Goal: Information Seeking & Learning: Learn about a topic

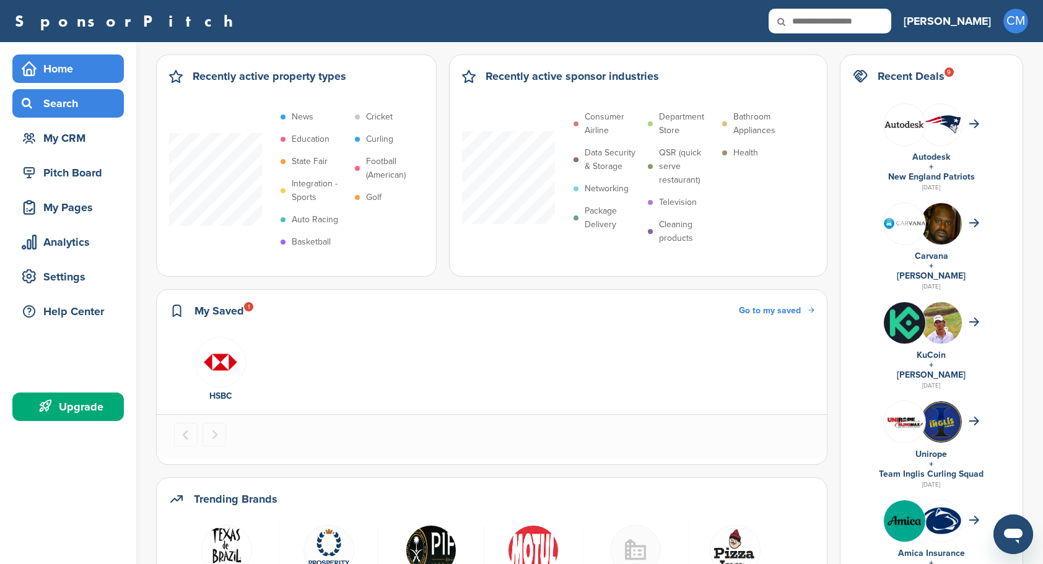
click at [82, 110] on div "Search" at bounding box center [71, 103] width 105 height 22
click at [51, 104] on div "Search" at bounding box center [71, 103] width 105 height 22
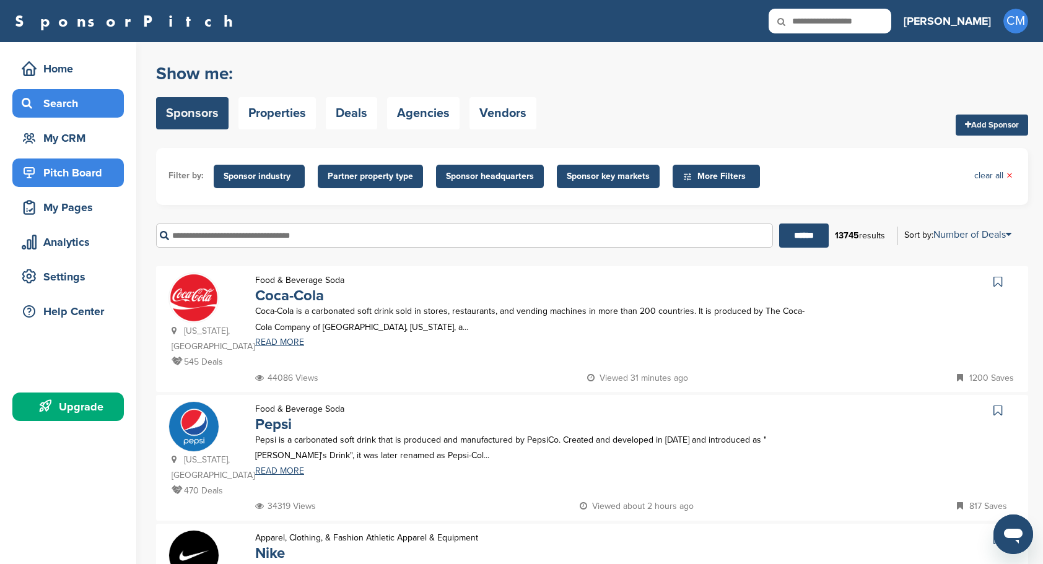
click at [67, 176] on div "Pitch Board" at bounding box center [71, 173] width 105 height 22
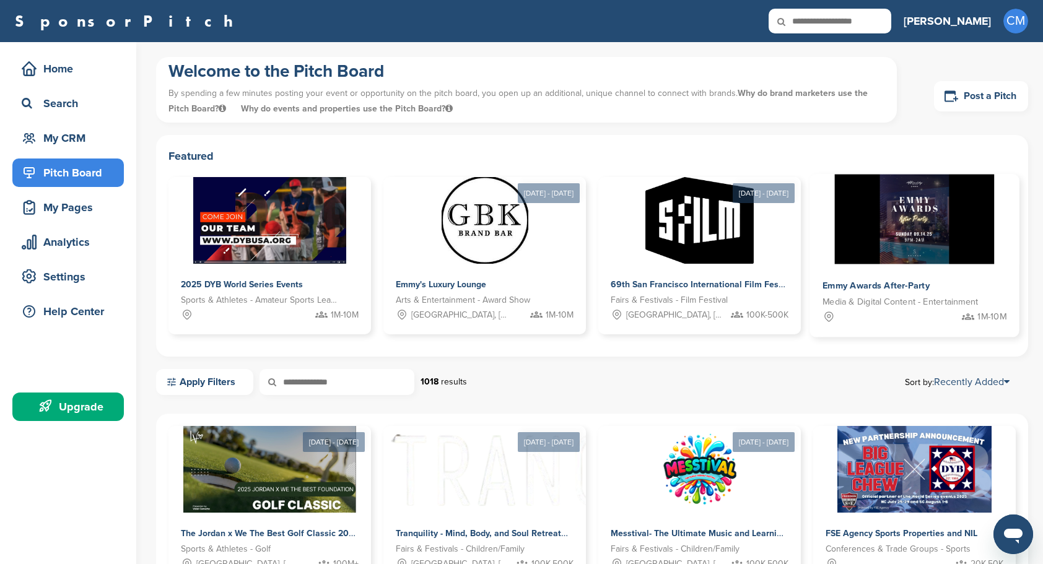
click at [965, 242] on img at bounding box center [915, 220] width 160 height 90
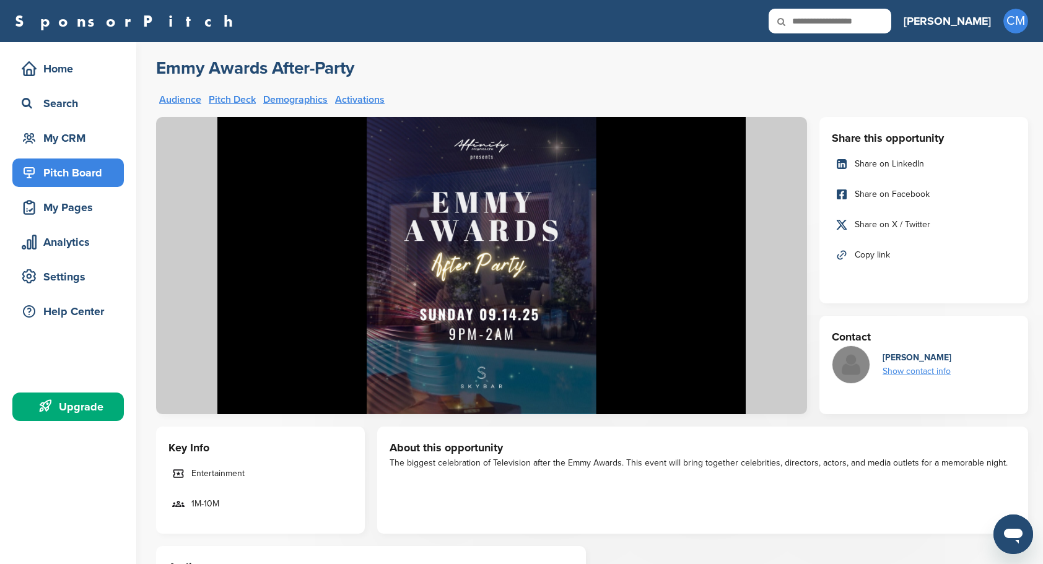
click at [55, 171] on div "Pitch Board" at bounding box center [71, 173] width 105 height 22
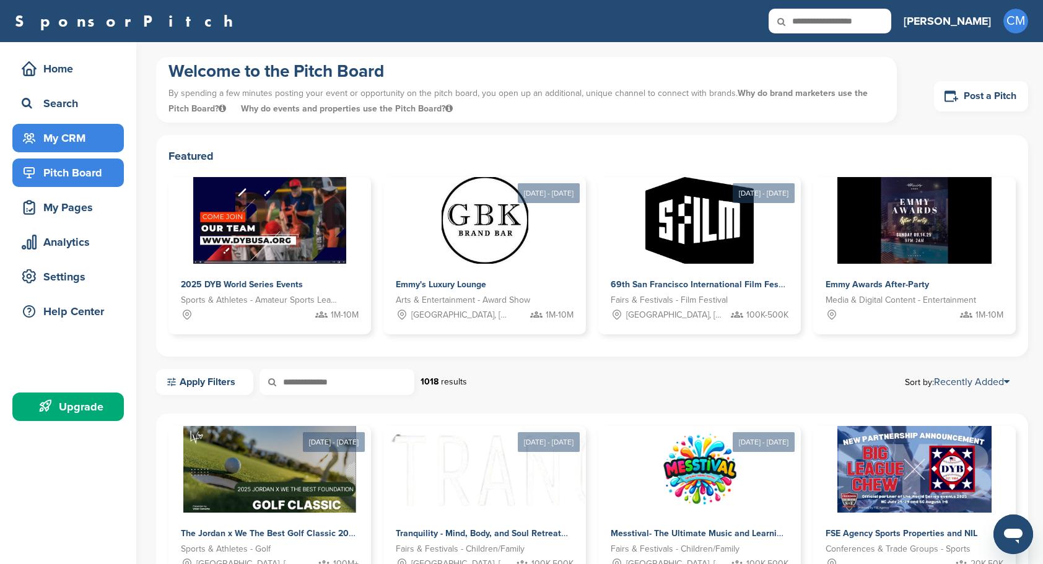
click at [89, 136] on div "My CRM" at bounding box center [71, 138] width 105 height 22
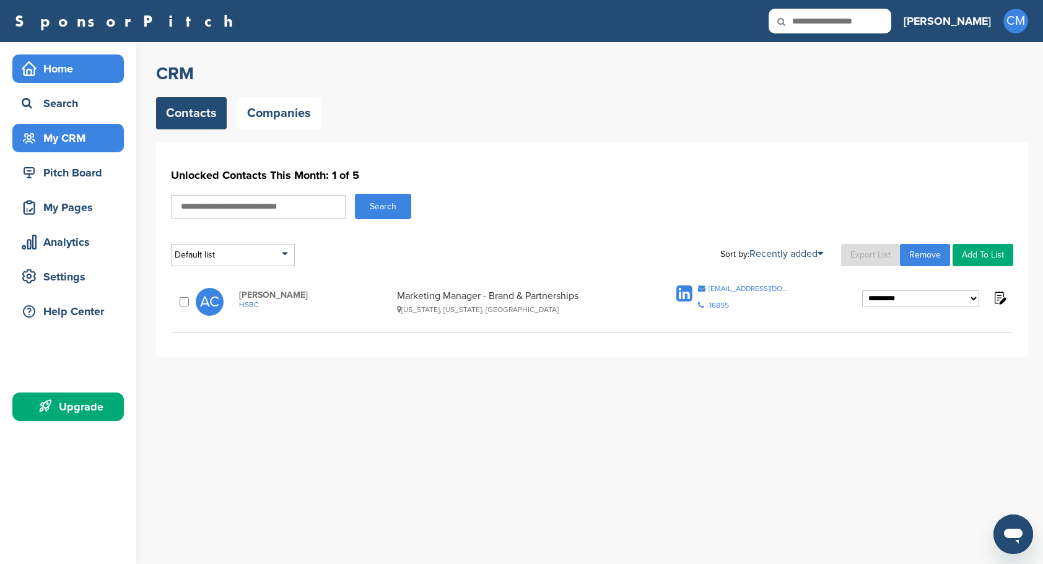
click at [46, 70] on div "Home" at bounding box center [71, 69] width 105 height 22
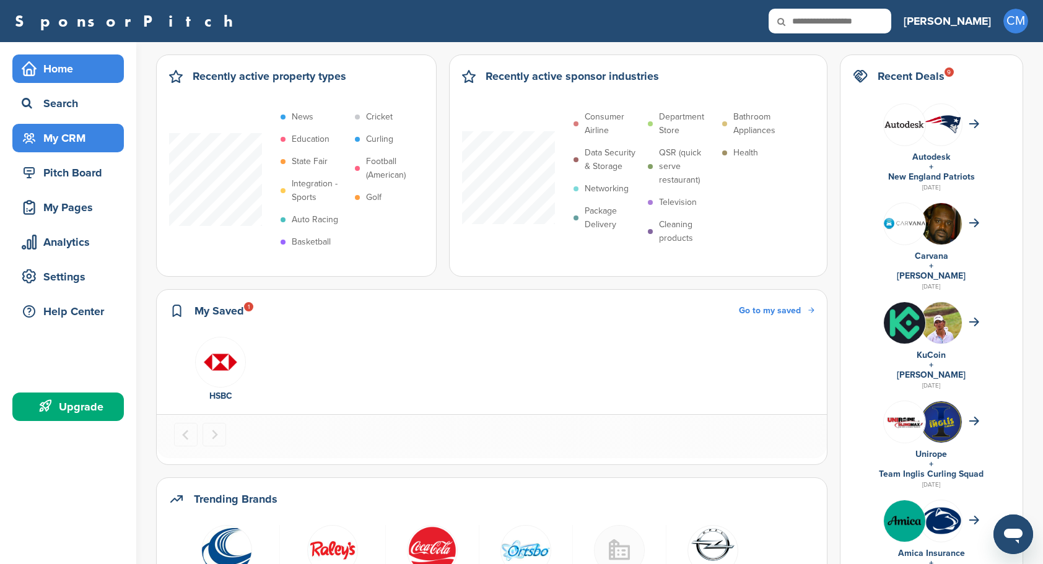
click at [59, 134] on div "My CRM" at bounding box center [71, 138] width 105 height 22
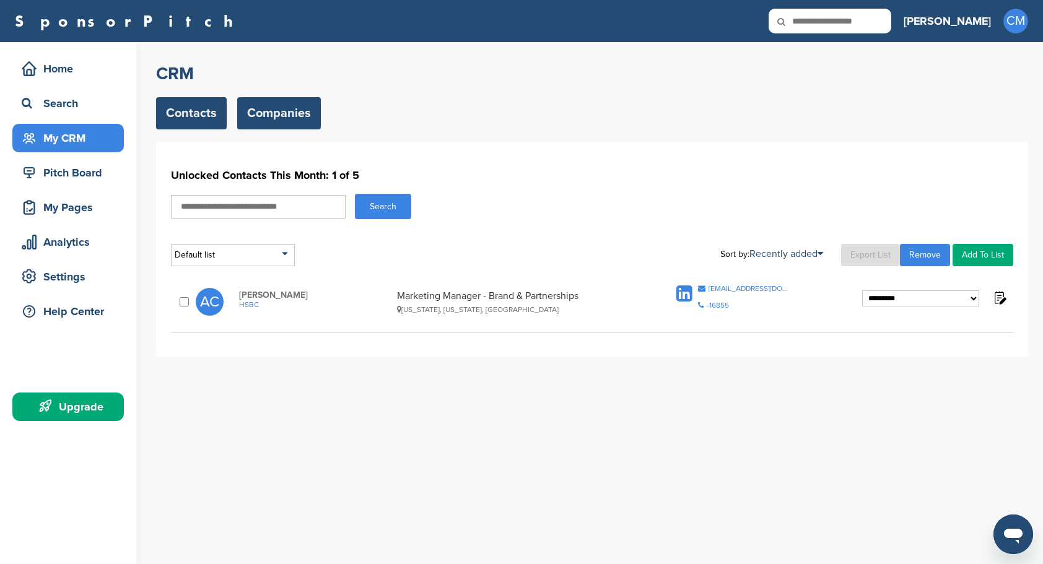
click at [287, 106] on link "Companies" at bounding box center [279, 113] width 84 height 32
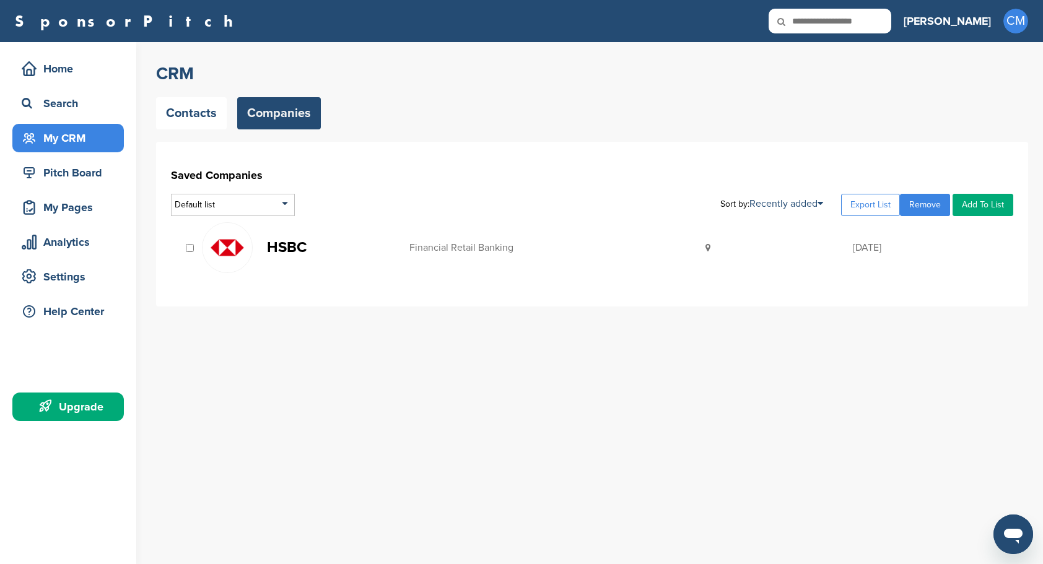
click at [451, 247] on div "Financial Retail Banking" at bounding box center [558, 248] width 296 height 10
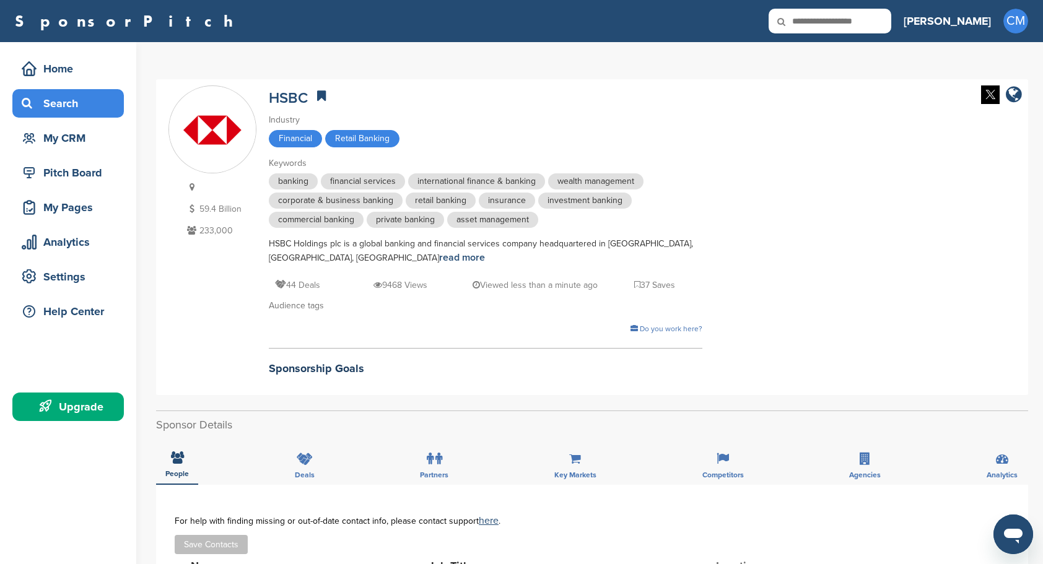
drag, startPoint x: 75, startPoint y: 124, endPoint x: 71, endPoint y: 117, distance: 7.8
click at [75, 124] on div "My CRM" at bounding box center [68, 138] width 112 height 28
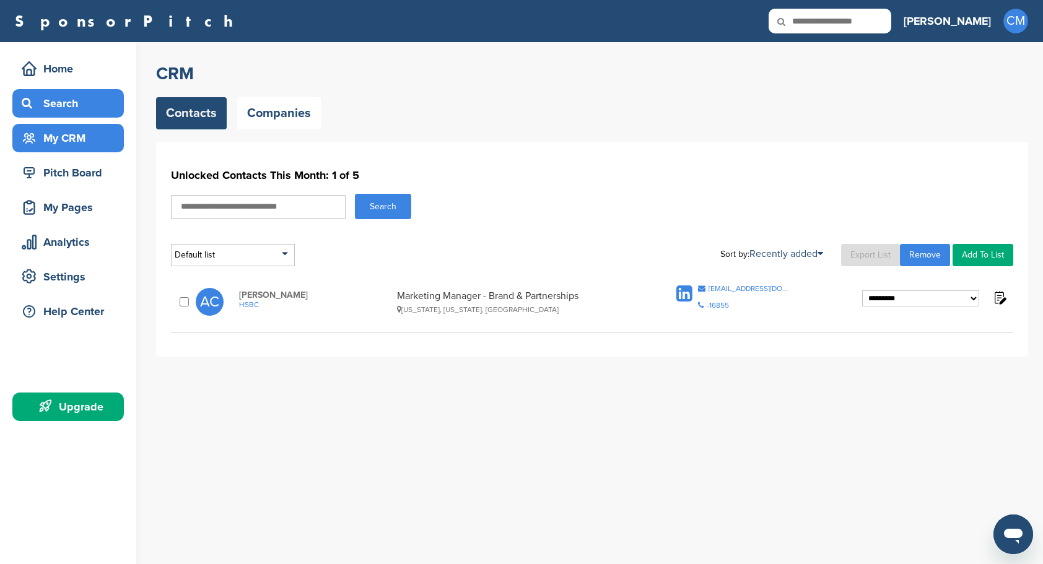
click at [66, 109] on div "Search" at bounding box center [71, 103] width 105 height 22
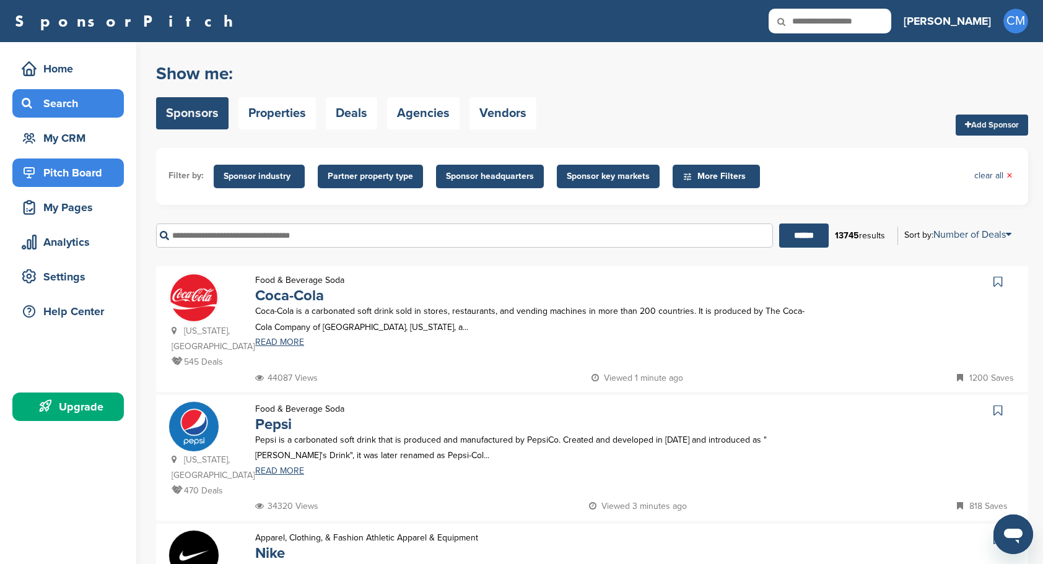
click at [63, 173] on div "Pitch Board" at bounding box center [71, 173] width 105 height 22
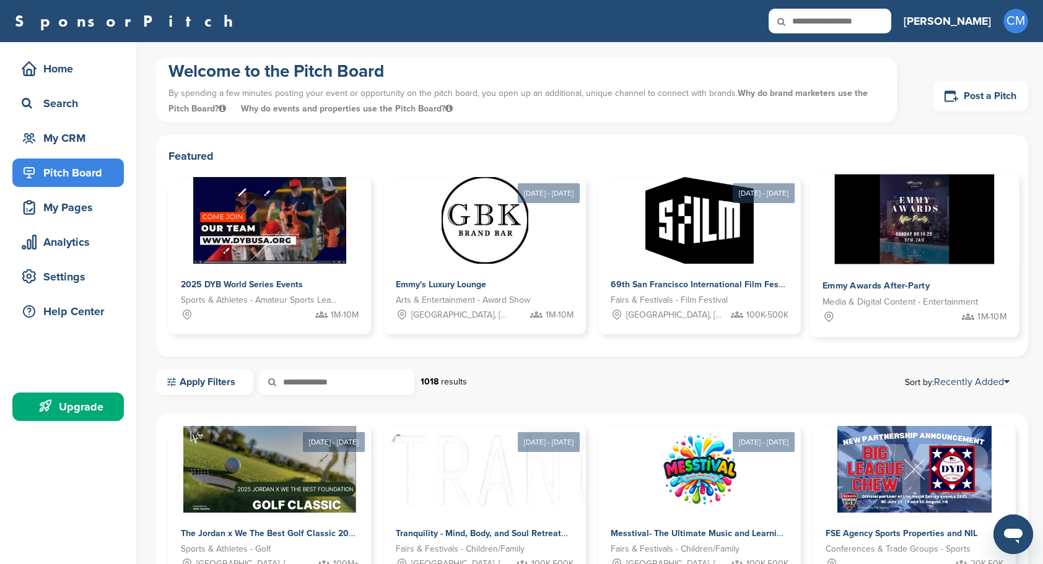
click at [904, 283] on span "Emmy Awards After-Party" at bounding box center [876, 286] width 107 height 11
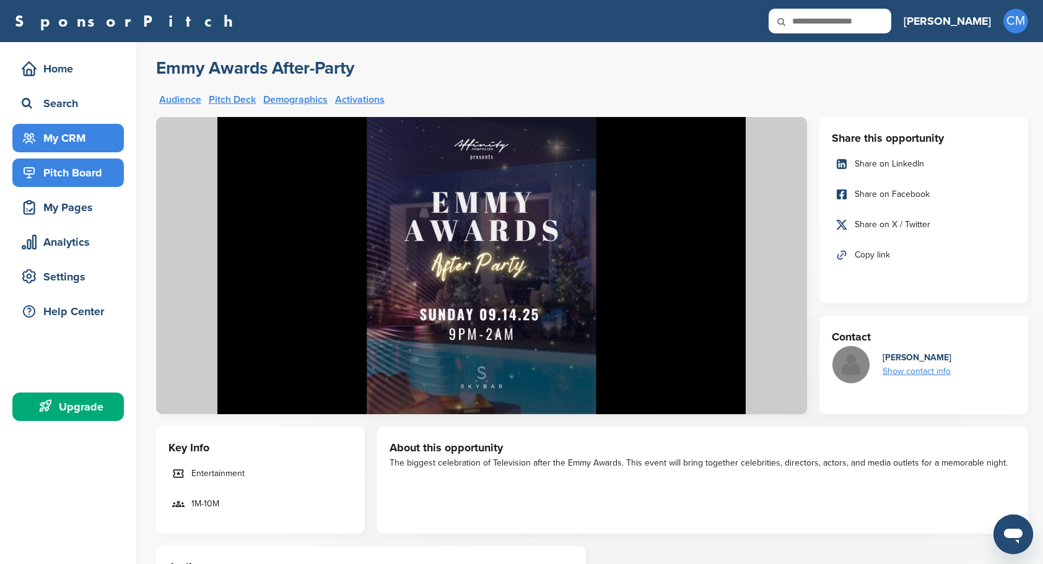
click at [67, 140] on div "My CRM" at bounding box center [71, 138] width 105 height 22
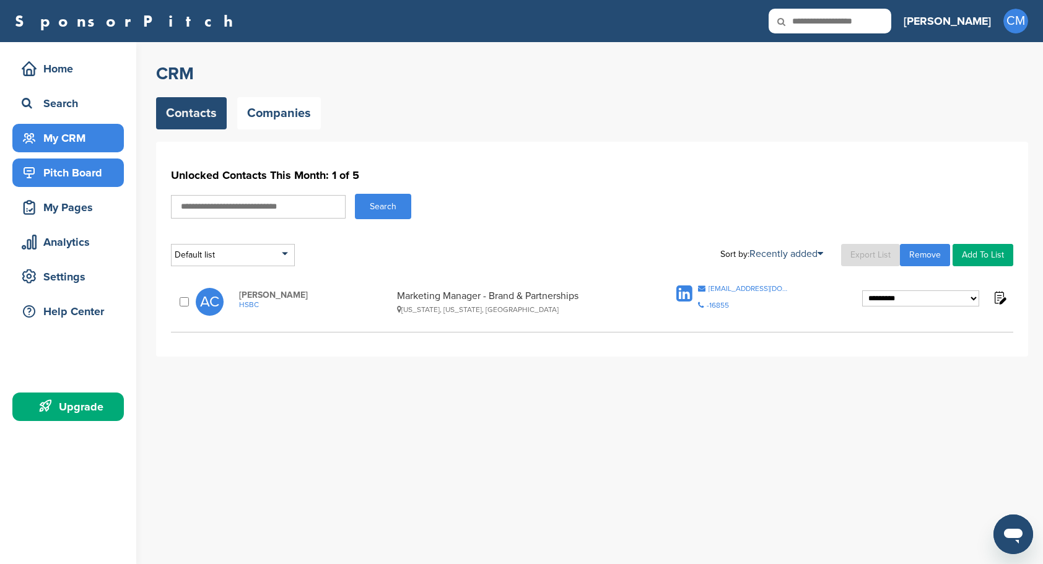
click at [70, 175] on div "Pitch Board" at bounding box center [71, 173] width 105 height 22
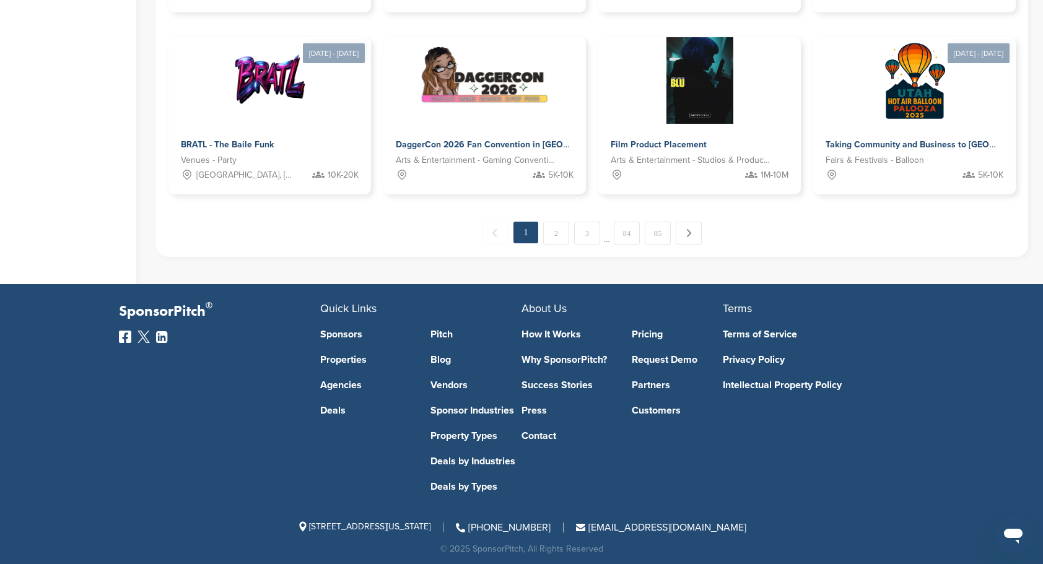
scroll to position [758, 0]
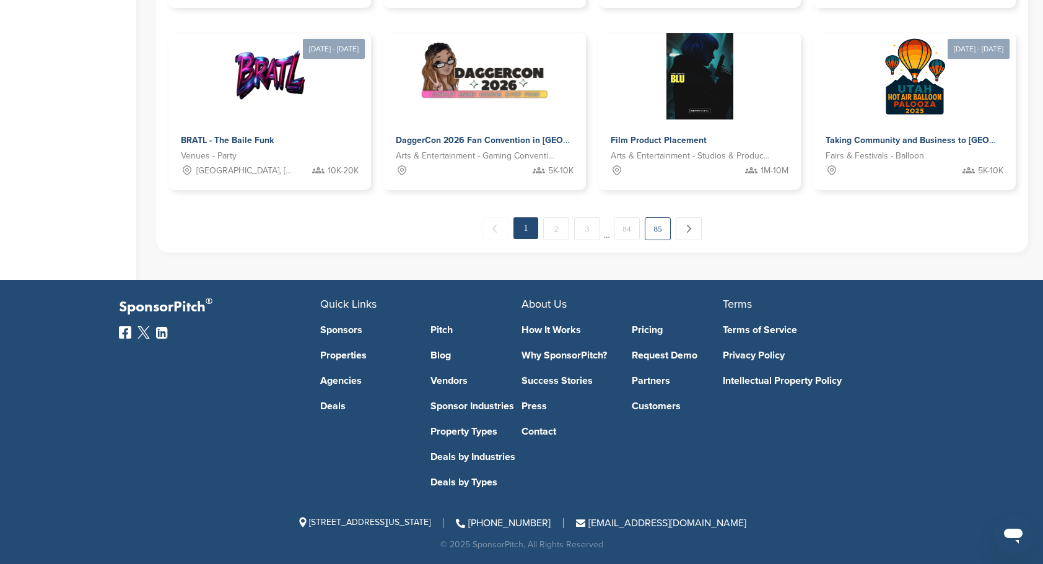
click at [652, 238] on link "85" at bounding box center [658, 228] width 26 height 23
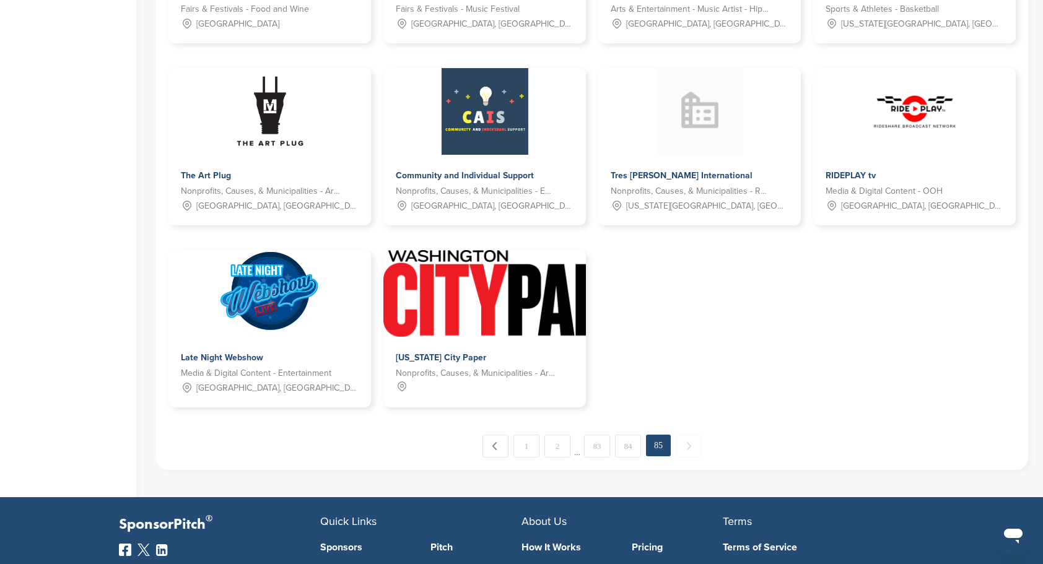
scroll to position [558, 0]
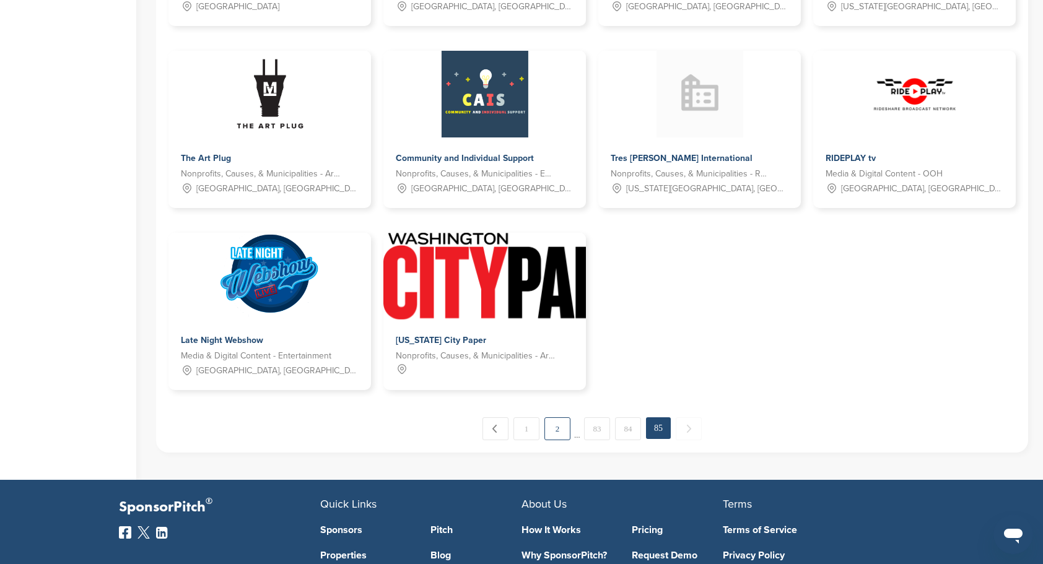
click at [559, 431] on link "2" at bounding box center [558, 429] width 26 height 23
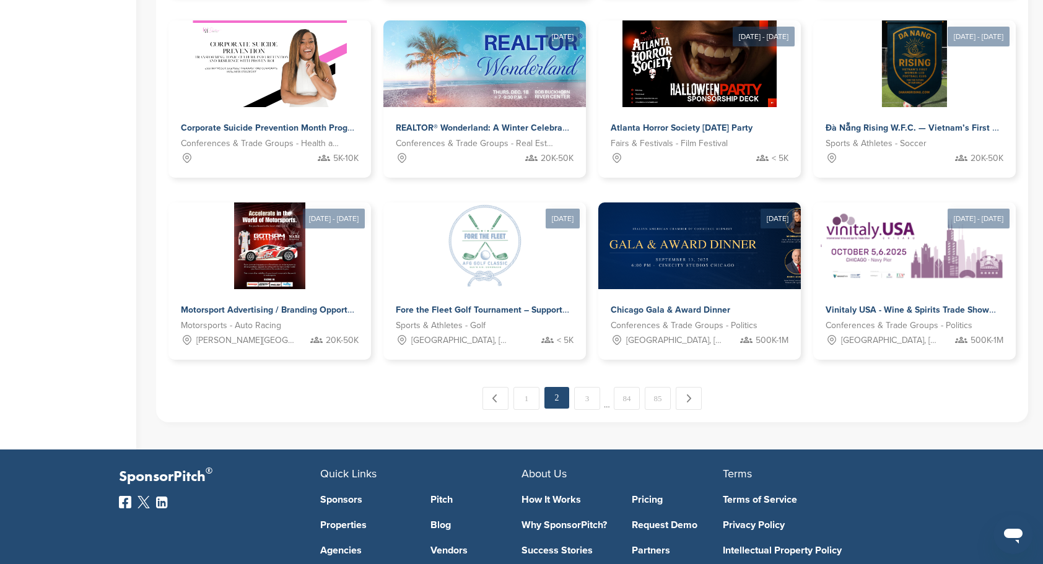
scroll to position [595, 0]
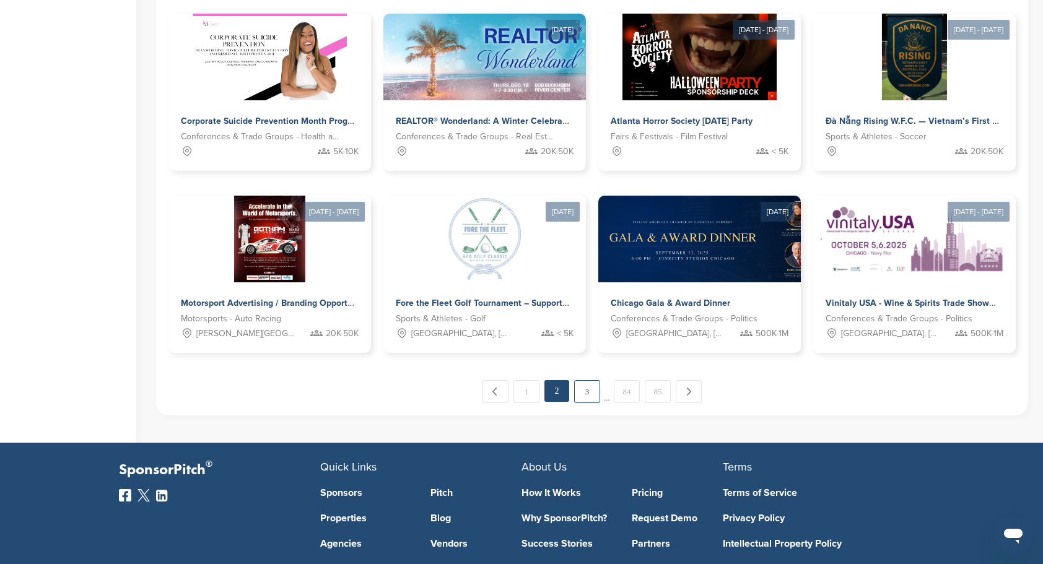
click at [586, 393] on link "3" at bounding box center [587, 391] width 26 height 23
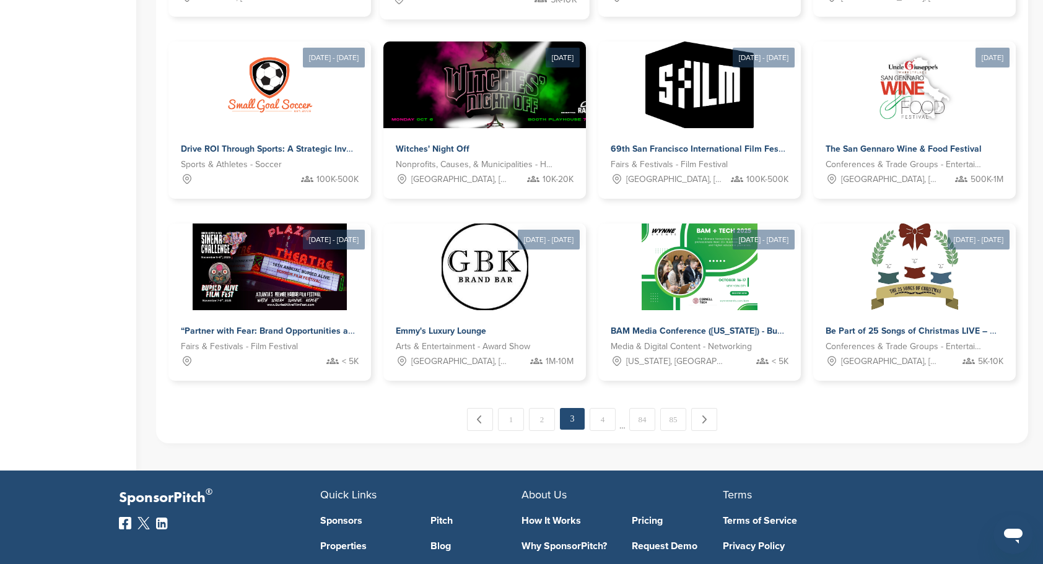
scroll to position [657, 0]
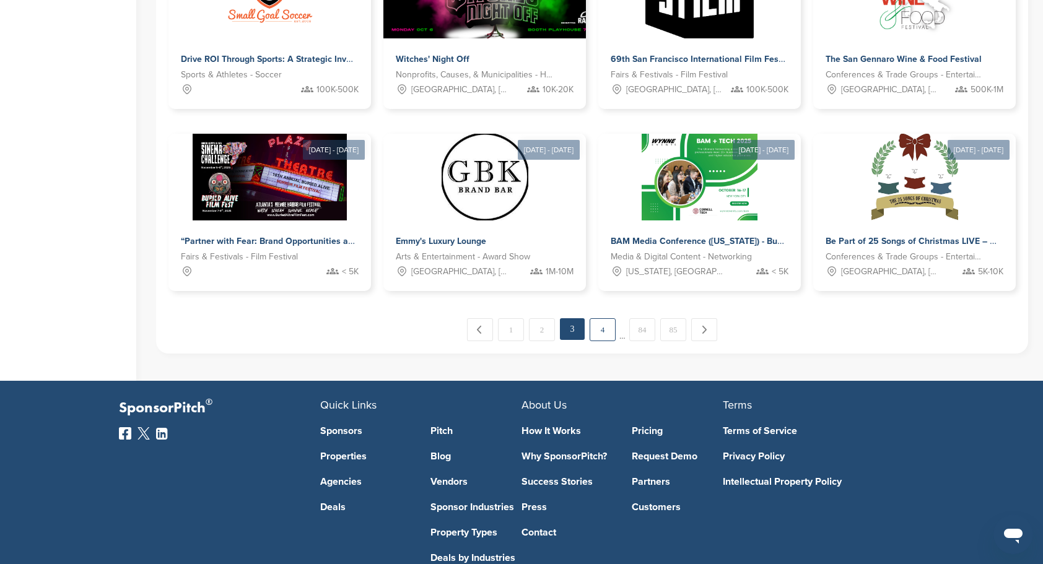
click at [602, 327] on link "4" at bounding box center [603, 329] width 26 height 23
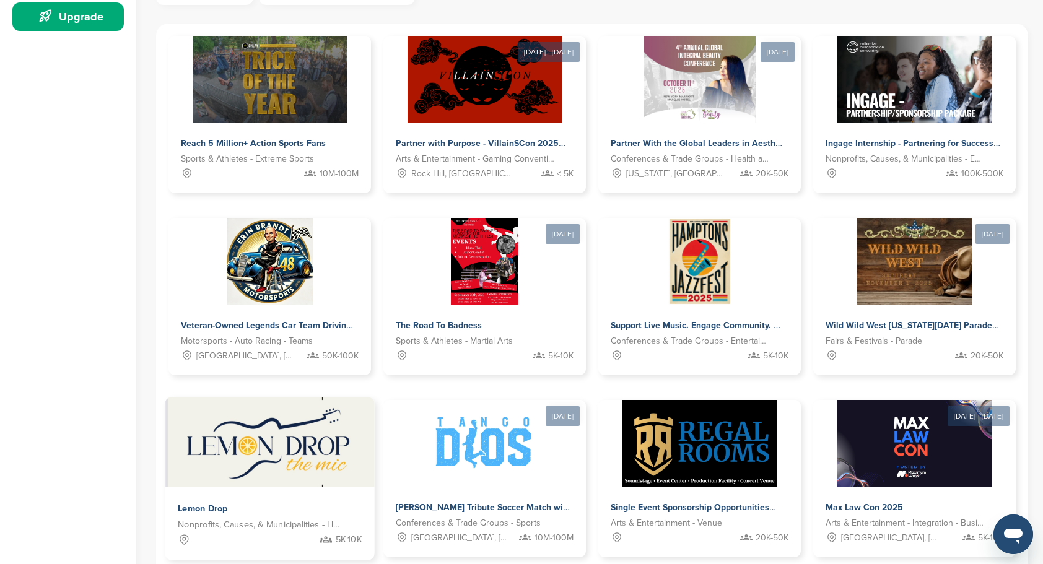
scroll to position [471, 0]
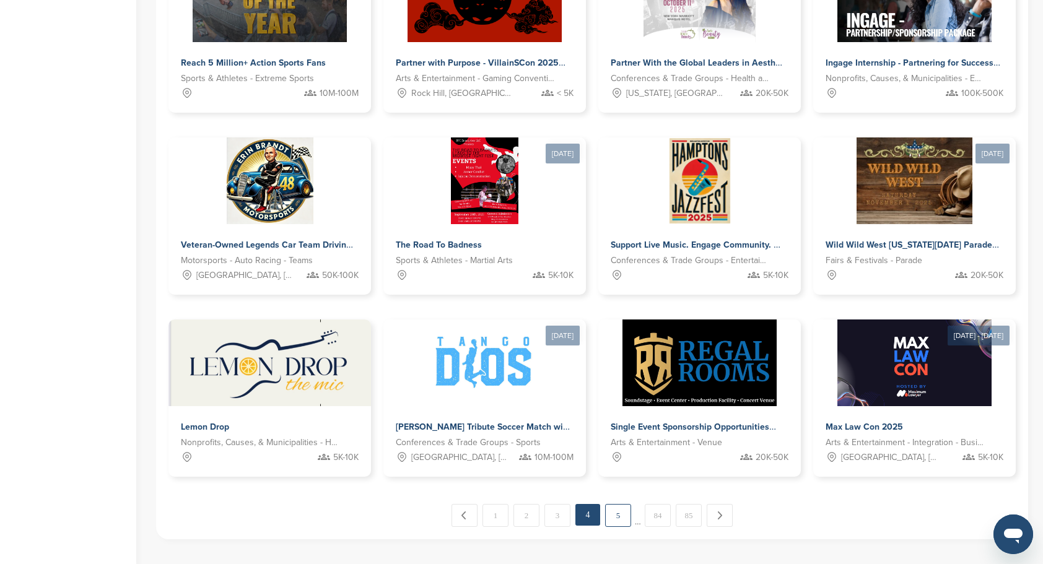
click at [618, 518] on link "5" at bounding box center [618, 515] width 26 height 23
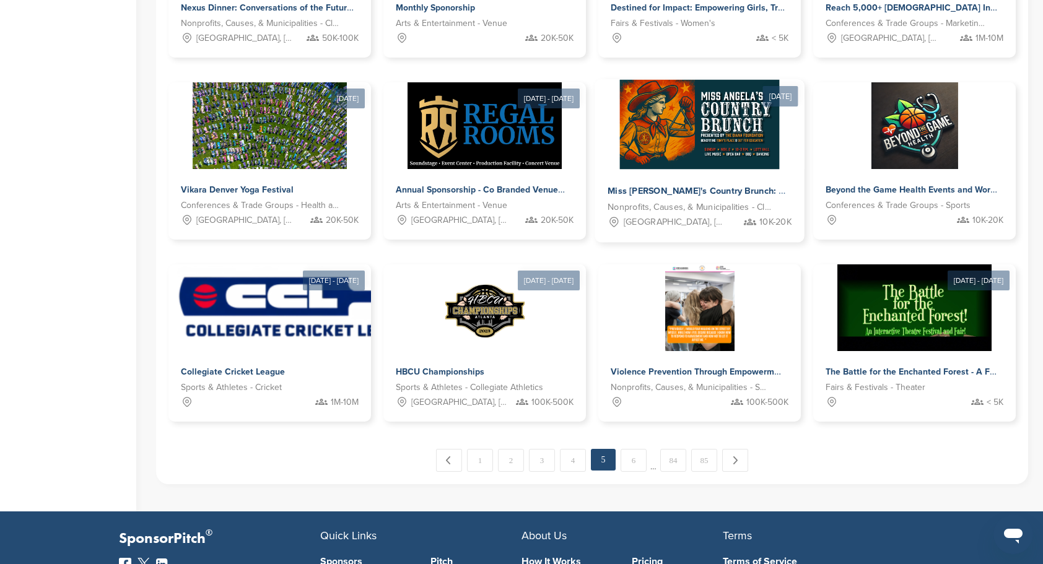
scroll to position [595, 0]
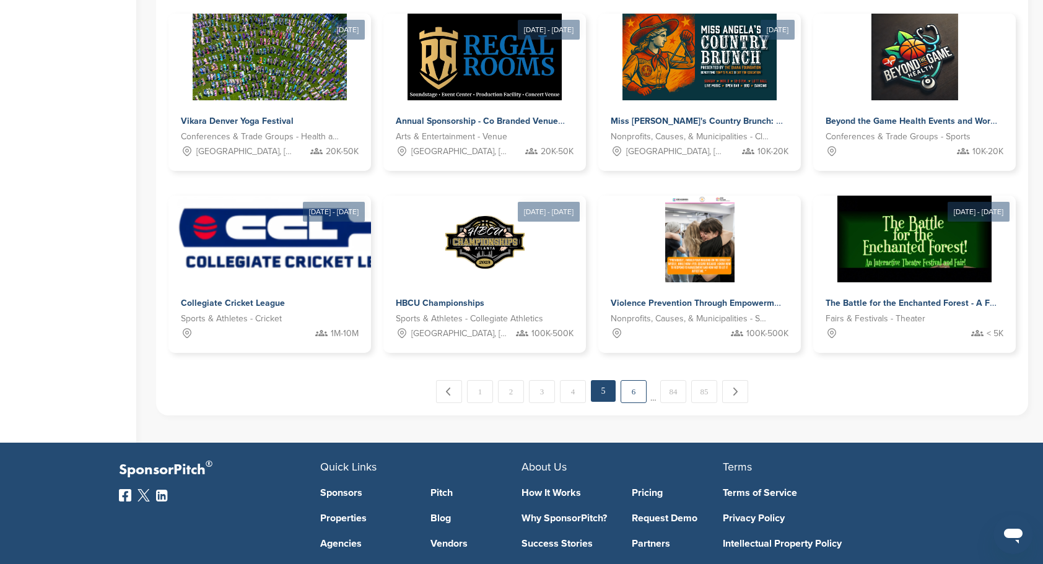
click at [632, 394] on link "6" at bounding box center [634, 391] width 26 height 23
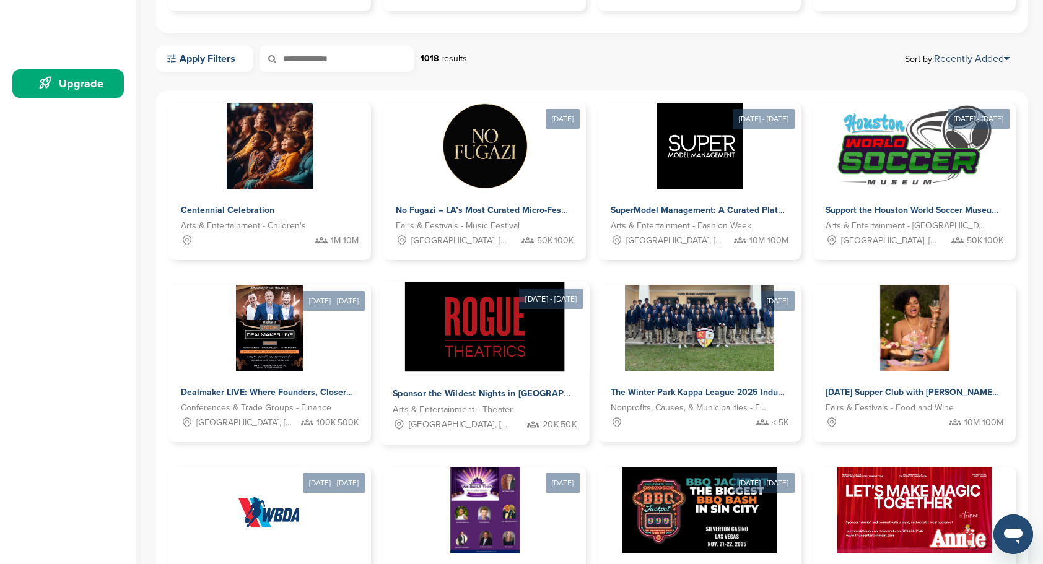
scroll to position [471, 0]
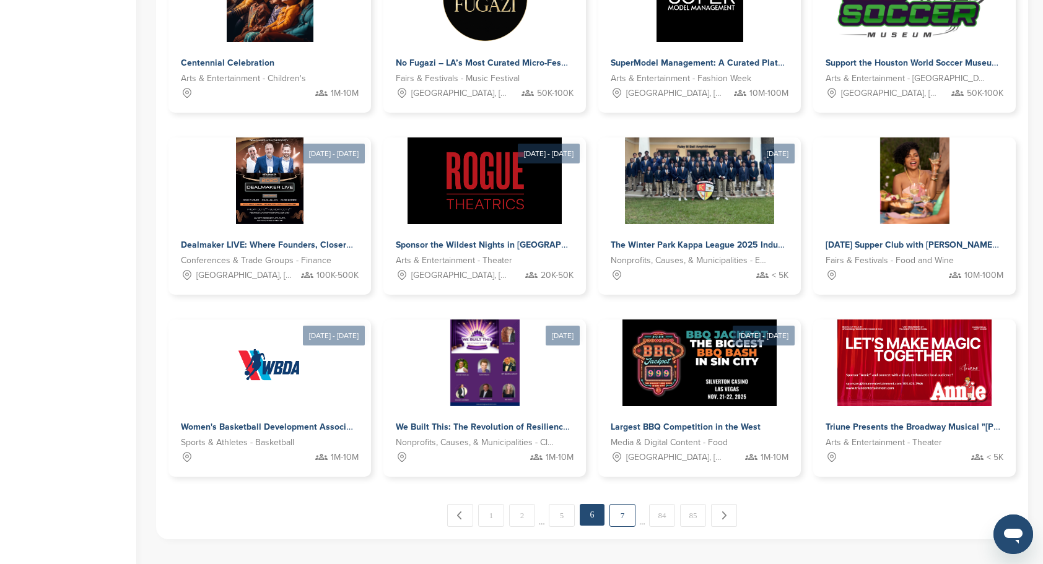
click at [625, 517] on link "7" at bounding box center [623, 515] width 26 height 23
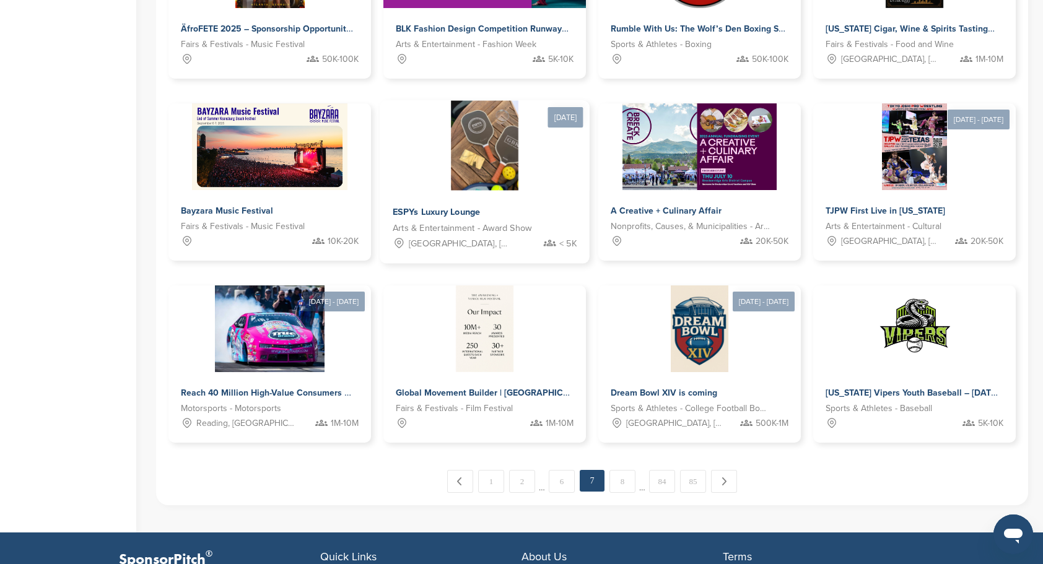
scroll to position [533, 0]
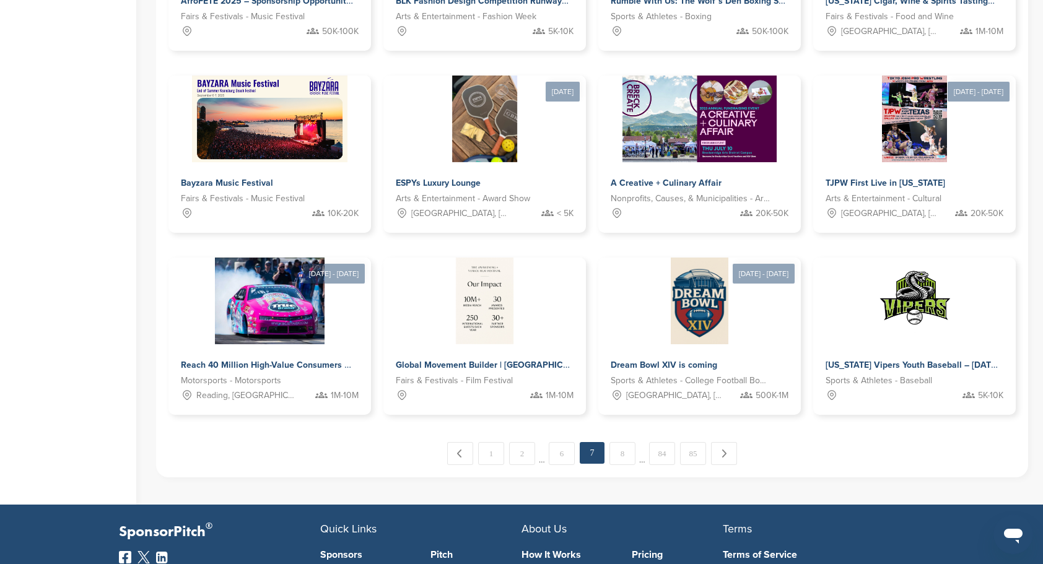
click at [624, 457] on link "8" at bounding box center [623, 453] width 26 height 23
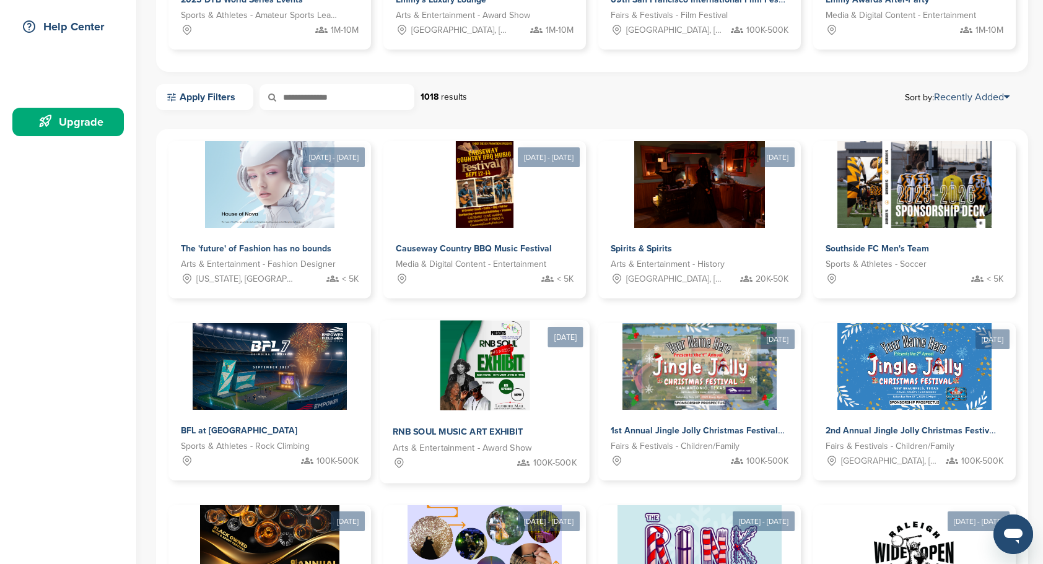
scroll to position [0, 0]
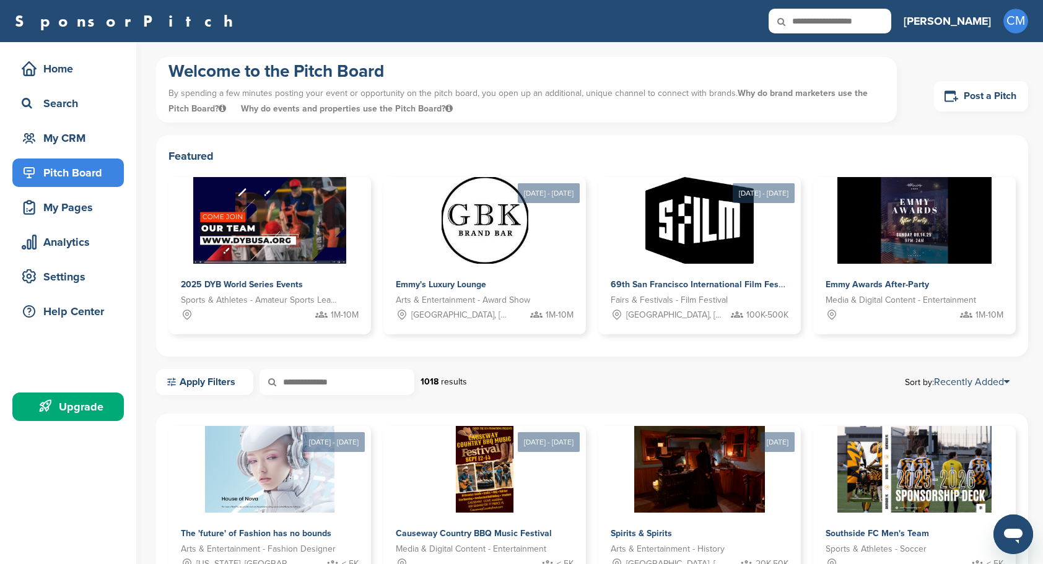
click at [77, 177] on div "Pitch Board" at bounding box center [71, 173] width 105 height 22
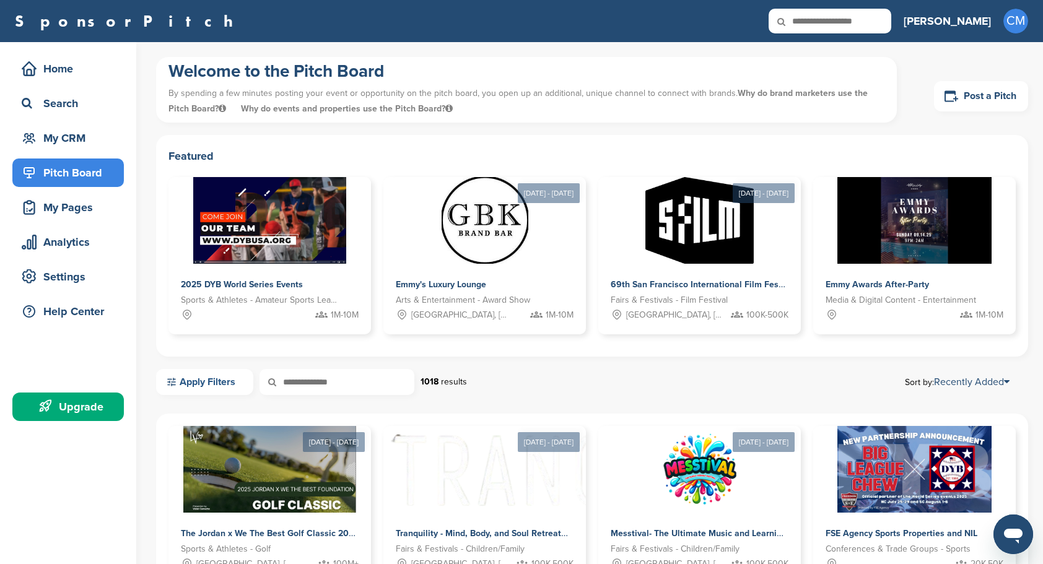
click at [204, 378] on link "Apply Filters" at bounding box center [204, 382] width 97 height 26
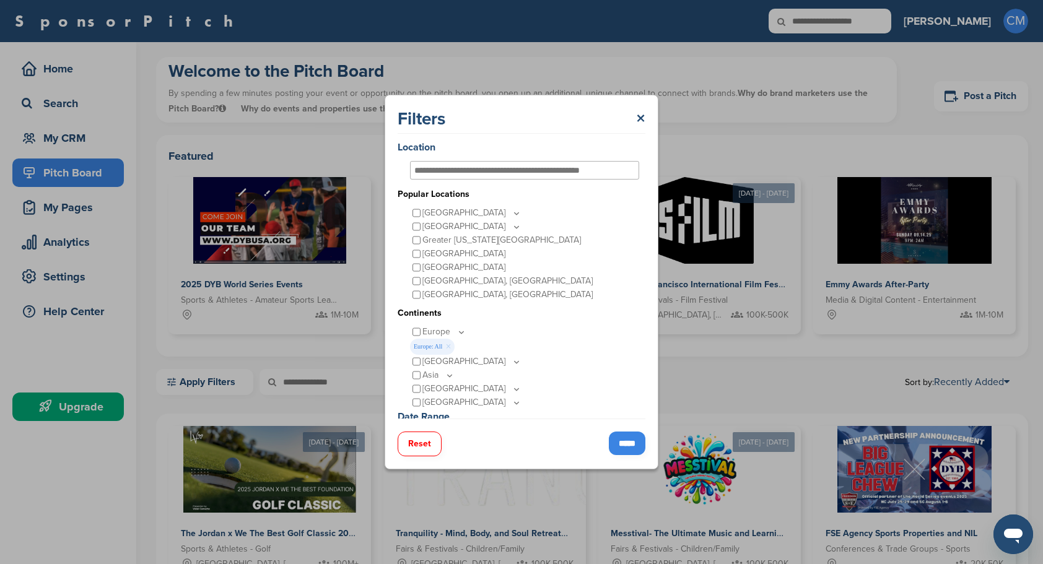
click at [446, 346] on link "×" at bounding box center [448, 347] width 6 height 14
click at [457, 332] on icon at bounding box center [462, 332] width 10 height 11
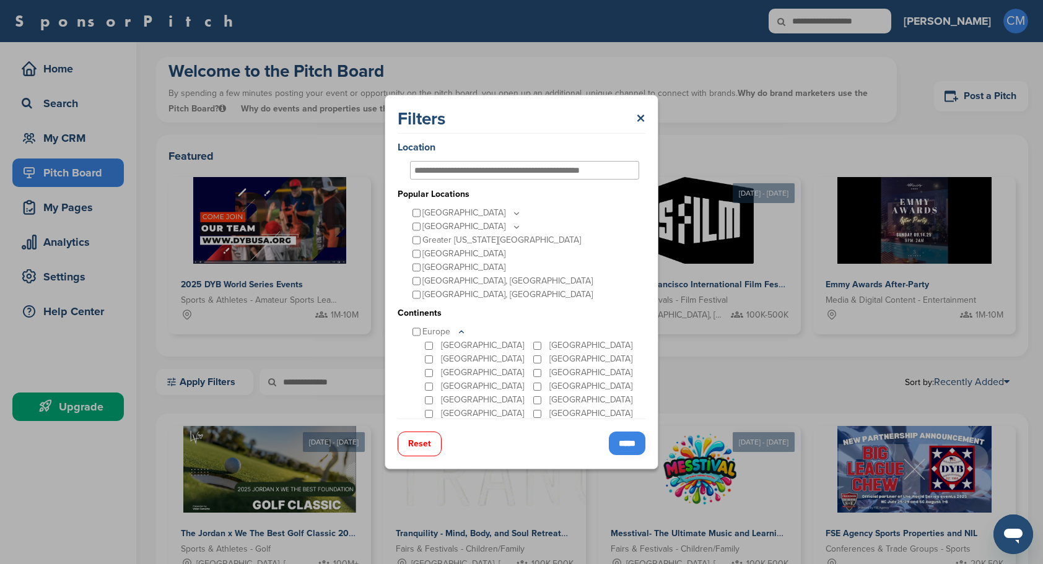
click at [533, 364] on div "Croatia" at bounding box center [585, 360] width 108 height 14
click at [423, 382] on div "[GEOGRAPHIC_DATA]" at bounding box center [477, 386] width 108 height 14
click at [427, 349] on div "[GEOGRAPHIC_DATA]" at bounding box center [477, 345] width 108 height 14
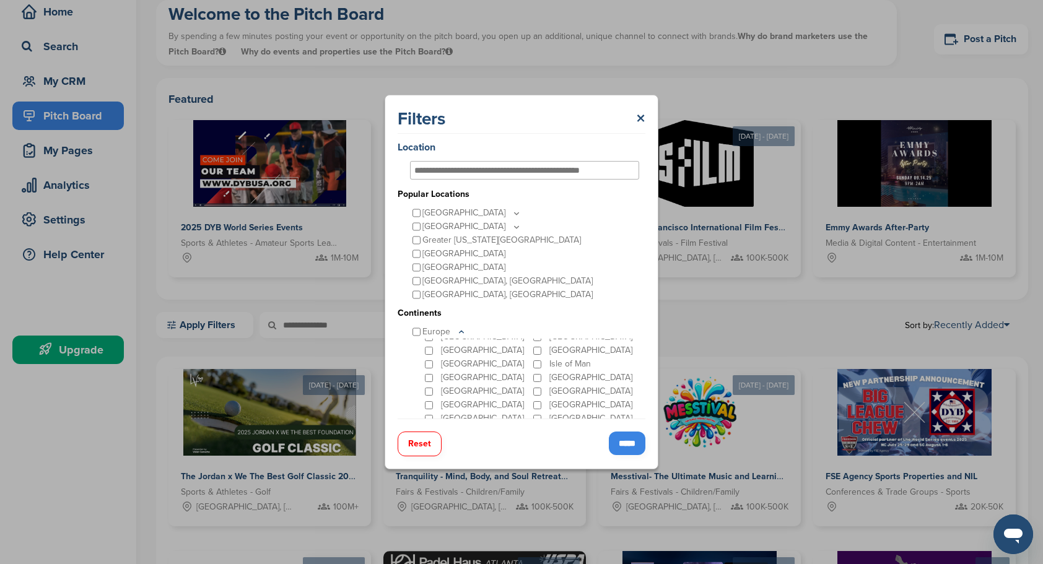
scroll to position [62, 0]
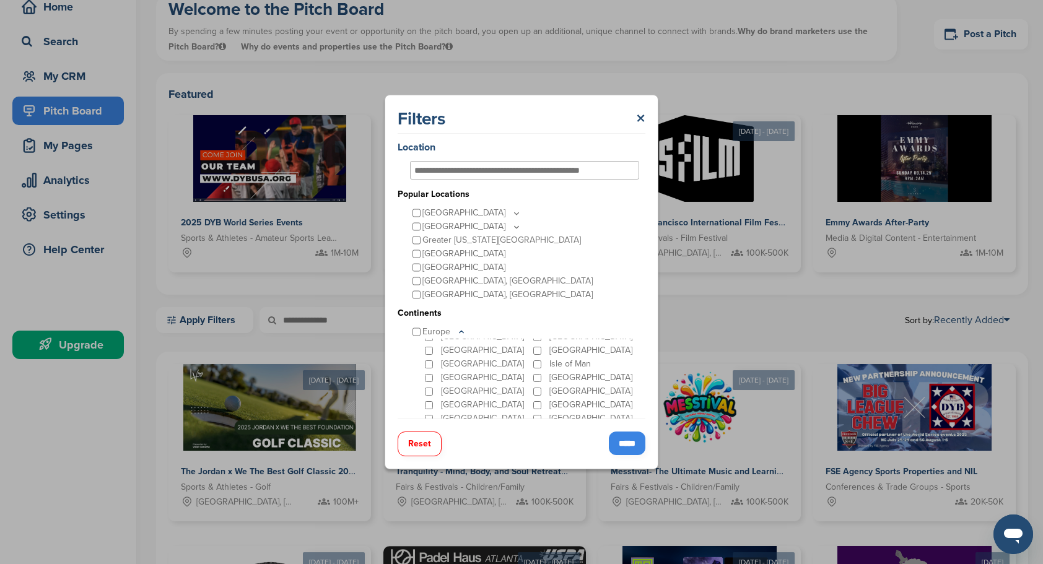
click at [616, 442] on input "*****" at bounding box center [627, 444] width 37 height 24
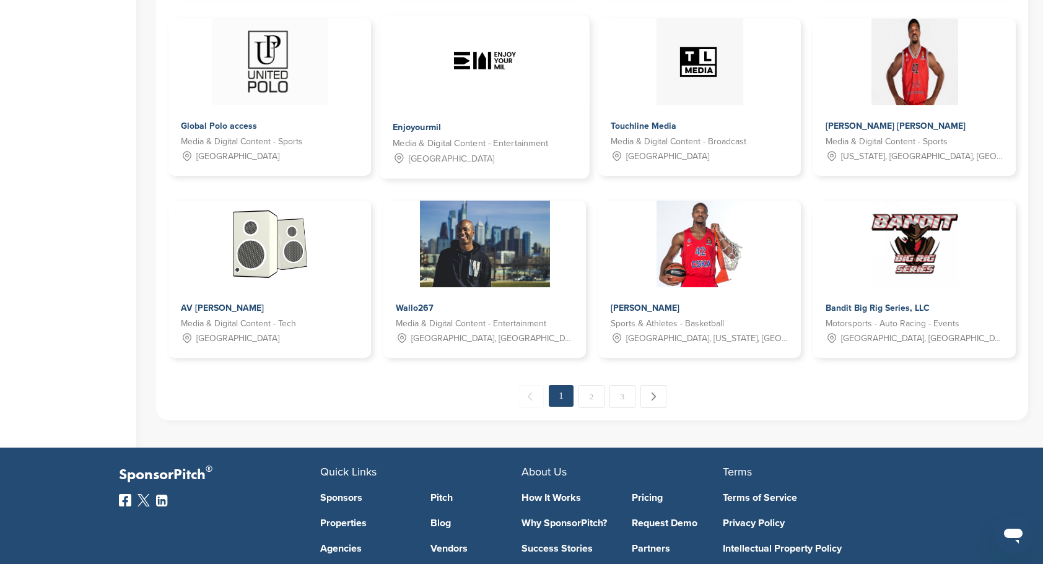
scroll to position [620, 0]
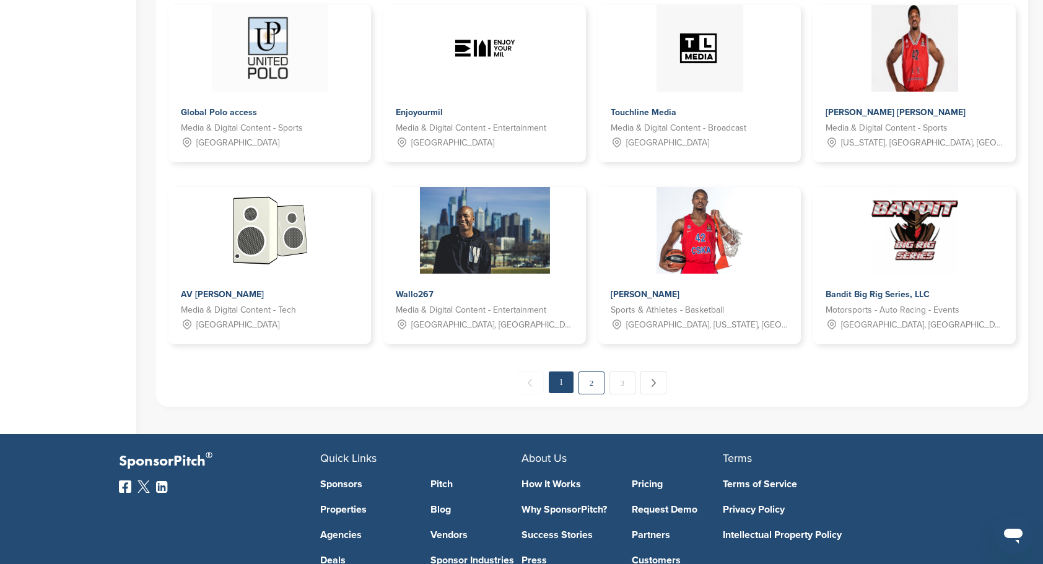
click at [587, 384] on link "2" at bounding box center [592, 383] width 26 height 23
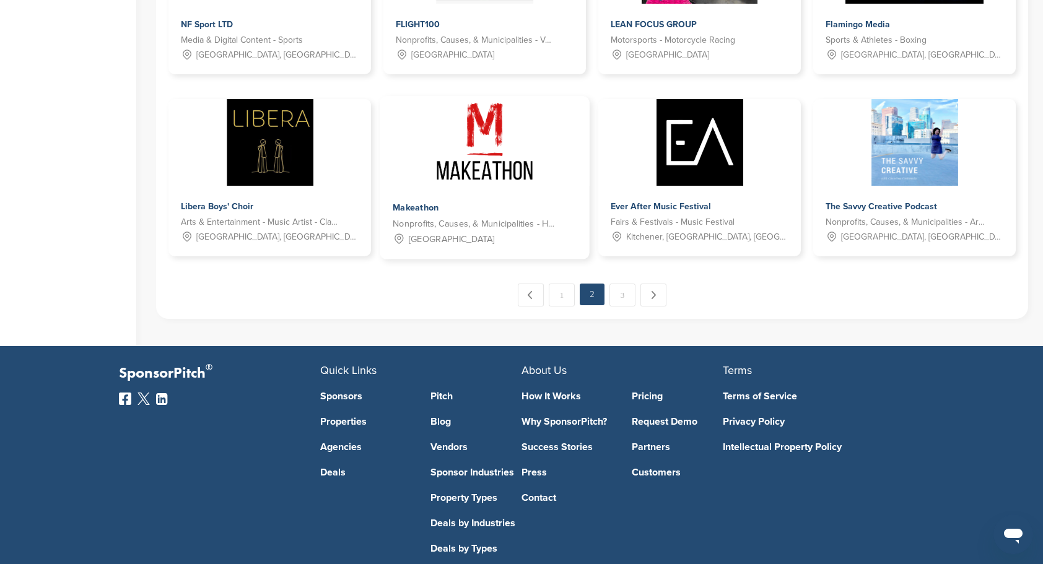
scroll to position [719, 0]
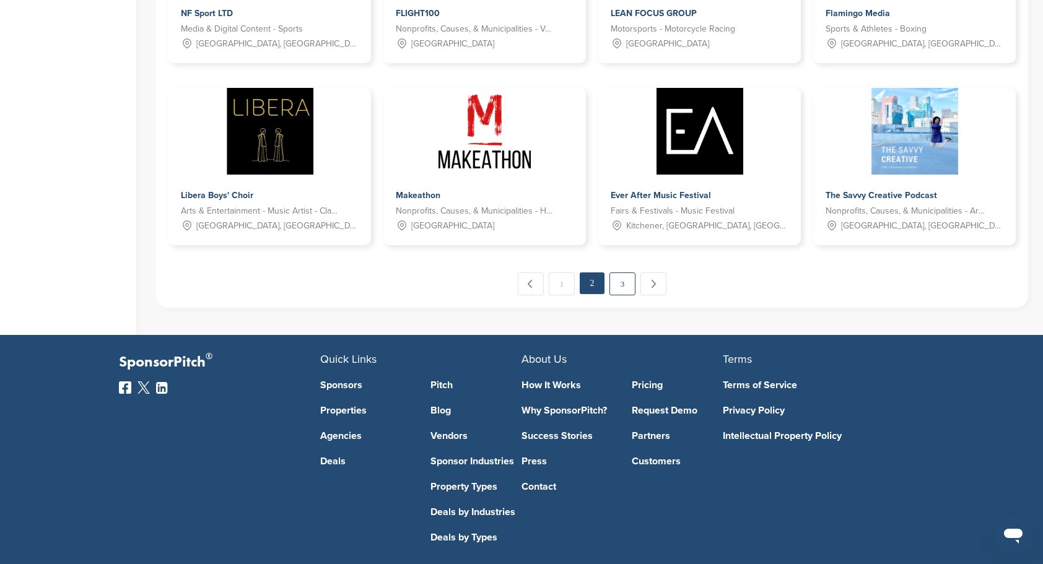
click at [628, 286] on link "3" at bounding box center [623, 284] width 26 height 23
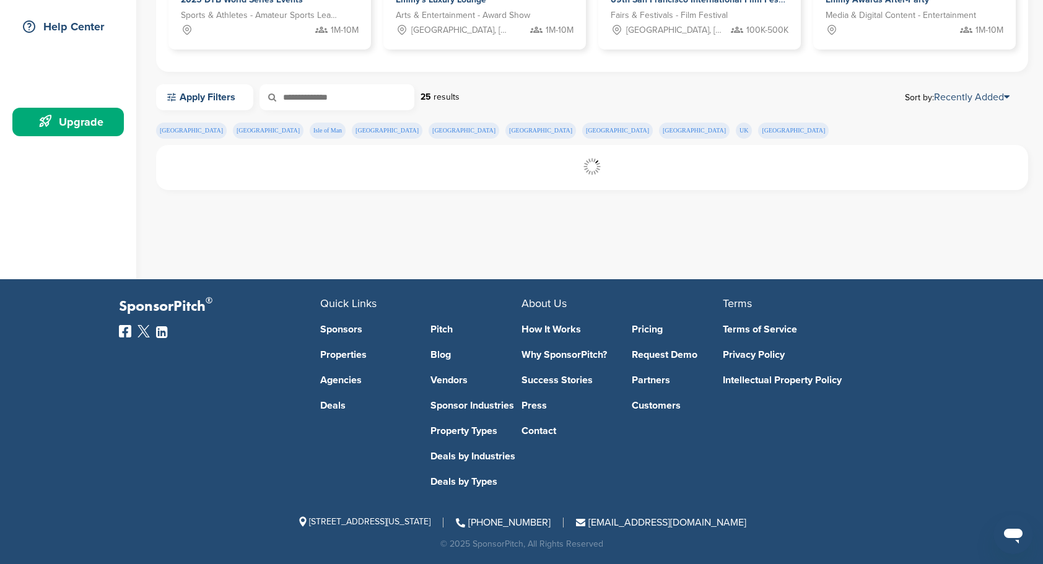
scroll to position [285, 0]
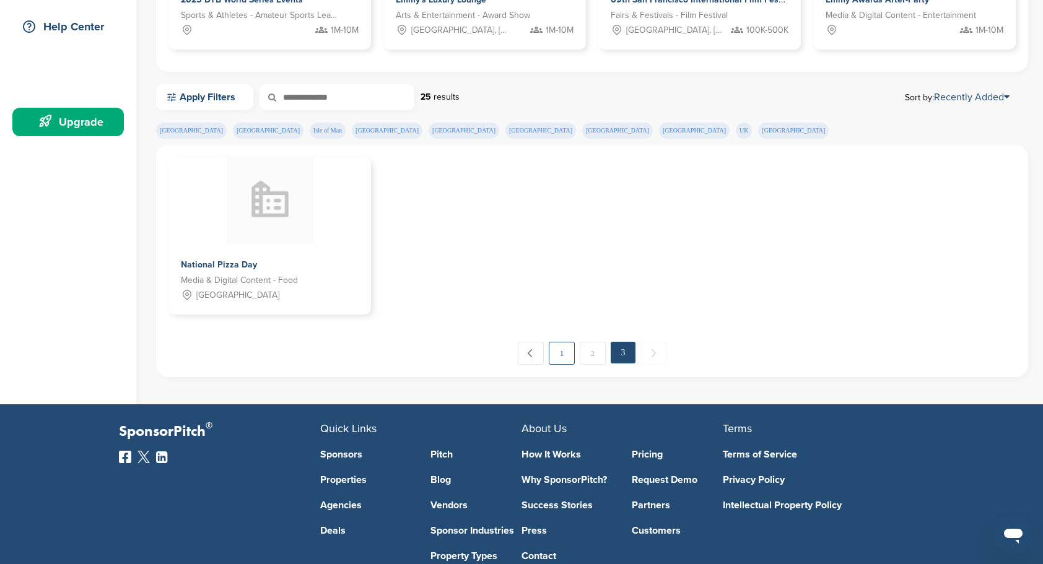
click at [569, 348] on link "1" at bounding box center [562, 353] width 26 height 23
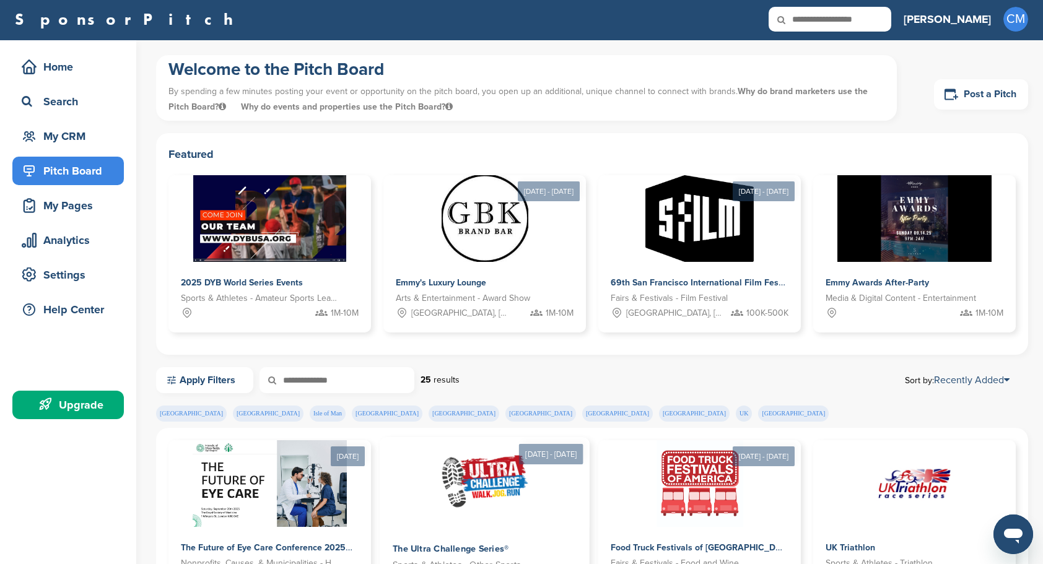
scroll to position [0, 0]
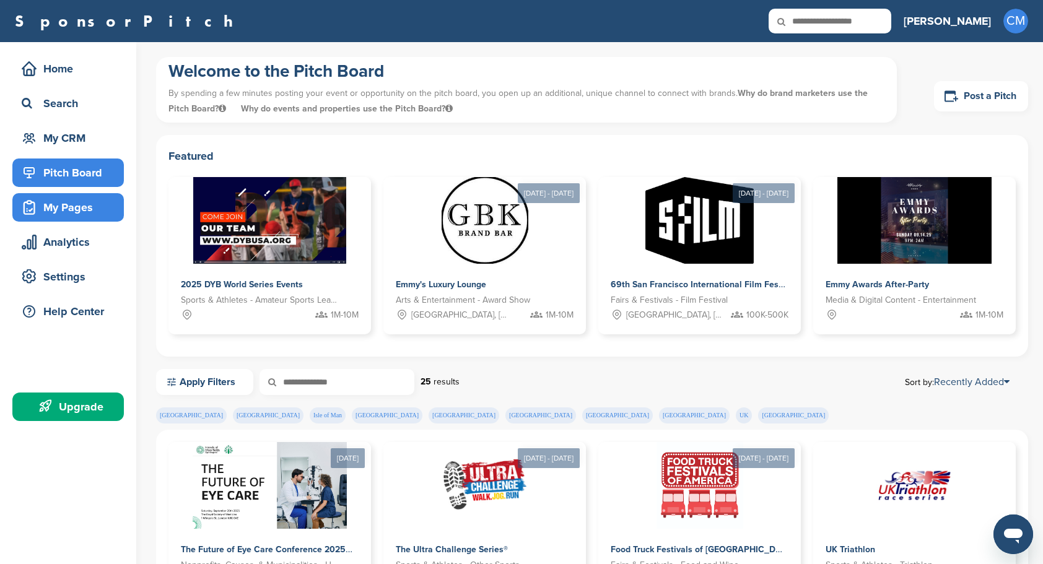
click at [67, 206] on div "My Pages" at bounding box center [71, 207] width 105 height 22
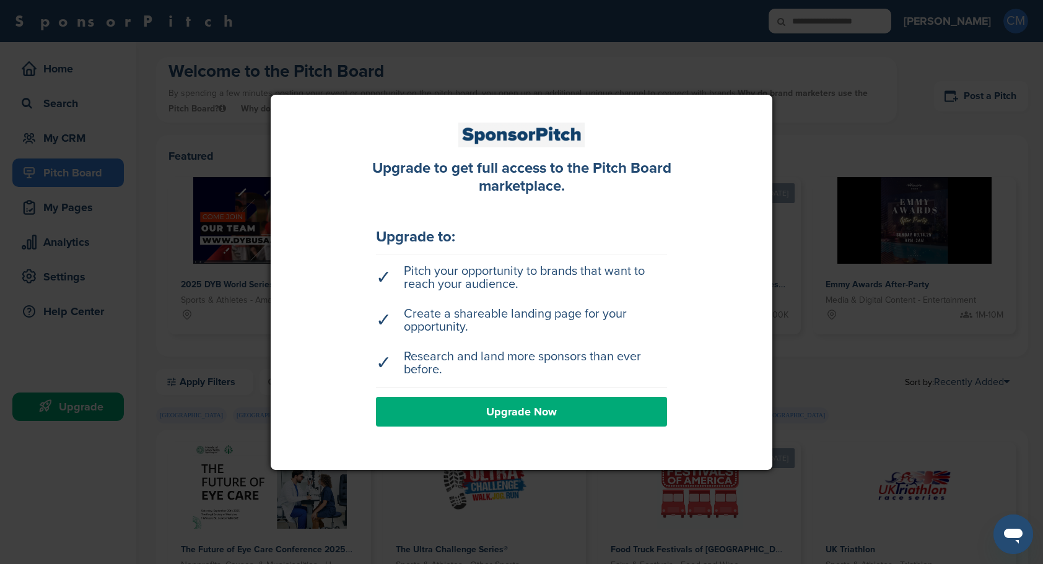
click at [142, 131] on div at bounding box center [521, 282] width 1043 height 564
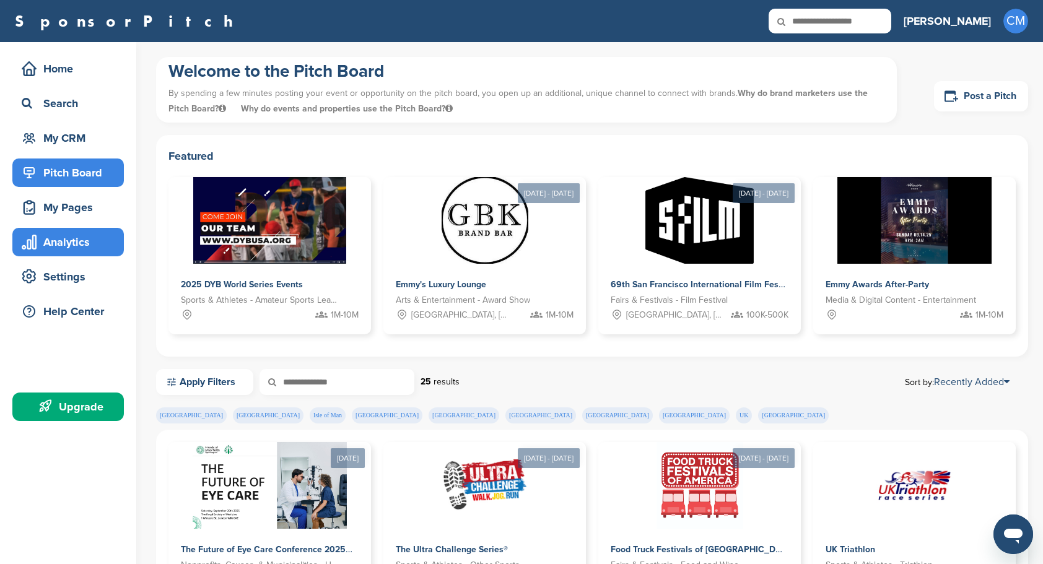
click at [82, 244] on div "Analytics" at bounding box center [71, 242] width 105 height 22
